Goal: Check status: Check status

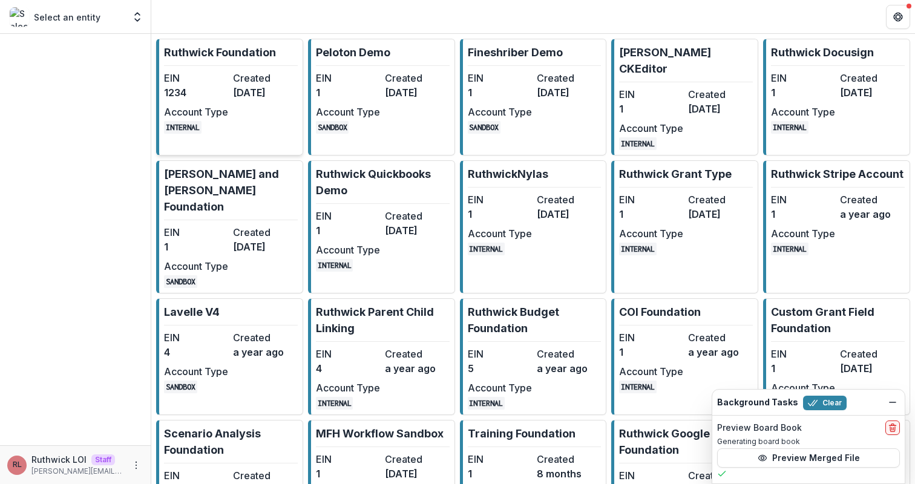
click at [205, 86] on dd "1234" at bounding box center [196, 92] width 64 height 15
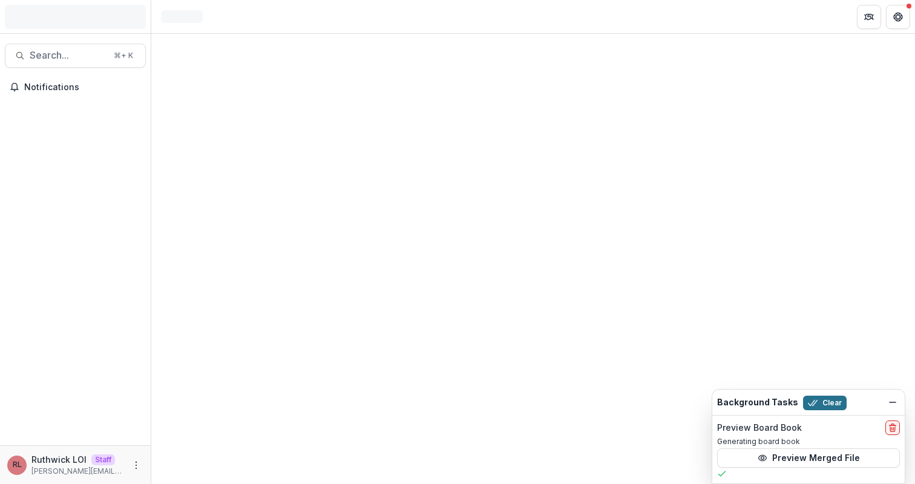
click at [822, 405] on button "Clear" at bounding box center [825, 403] width 44 height 15
click at [499, 36] on div at bounding box center [533, 259] width 764 height 450
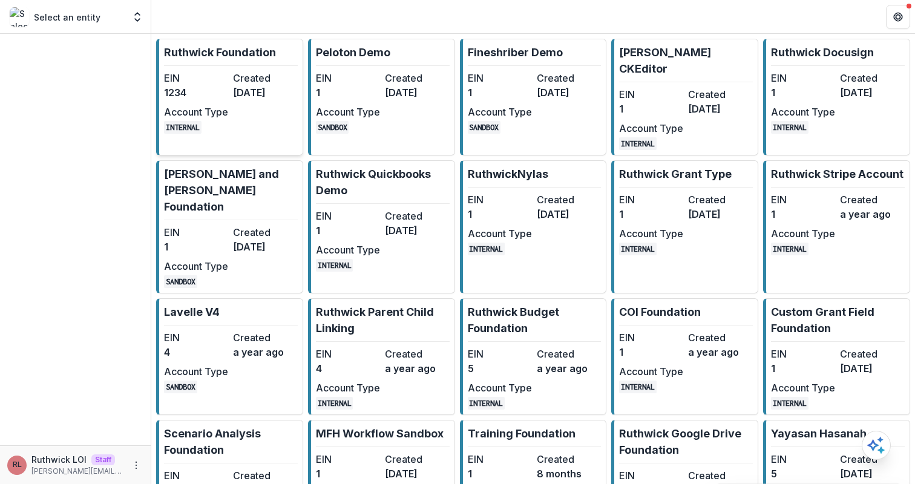
click at [257, 84] on dt "Created" at bounding box center [265, 78] width 64 height 15
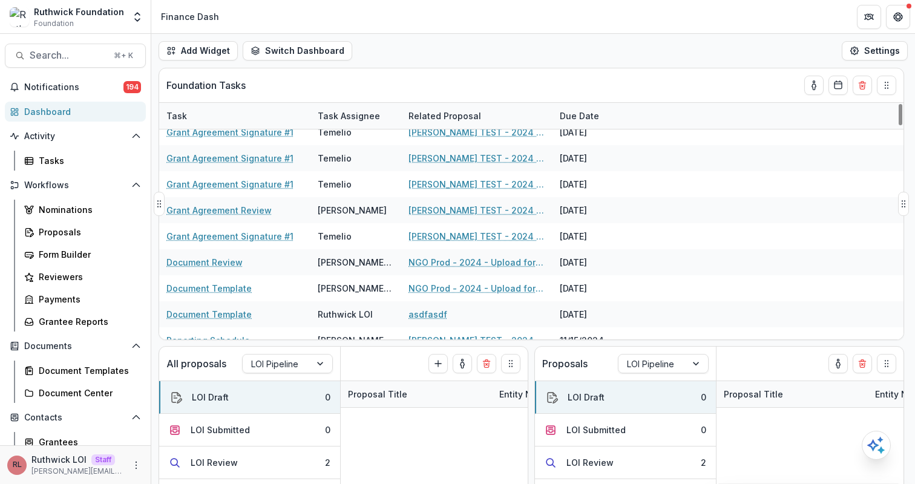
scroll to position [401, 0]
